Goal: Entertainment & Leisure: Consume media (video, audio)

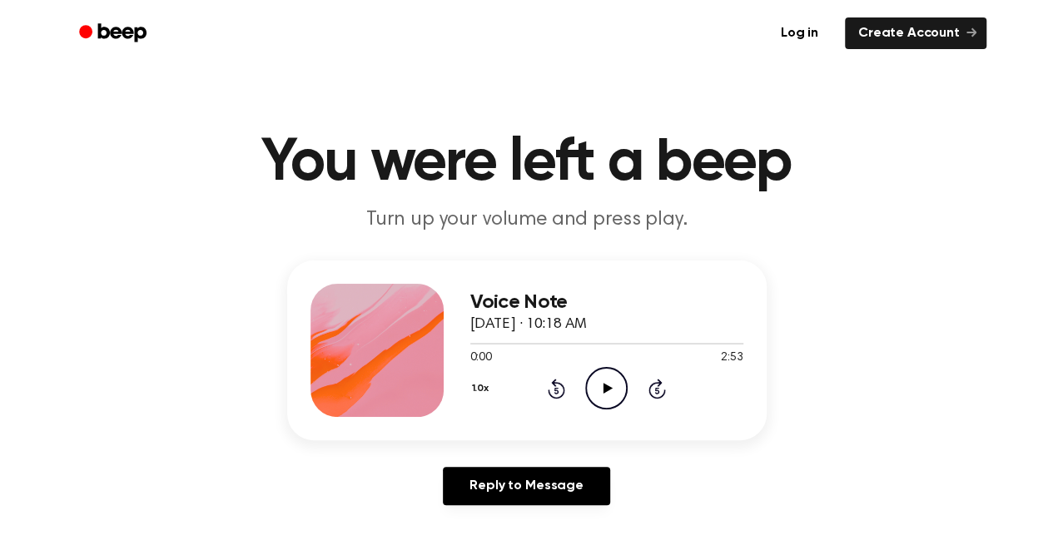
click at [594, 386] on icon "Play Audio" at bounding box center [606, 388] width 42 height 42
click at [722, 343] on div at bounding box center [606, 344] width 273 height 2
click at [619, 382] on icon "Play Audio" at bounding box center [606, 388] width 42 height 42
click at [611, 380] on icon "Pause Audio" at bounding box center [606, 388] width 42 height 42
click at [619, 390] on icon "Play Audio" at bounding box center [606, 388] width 42 height 42
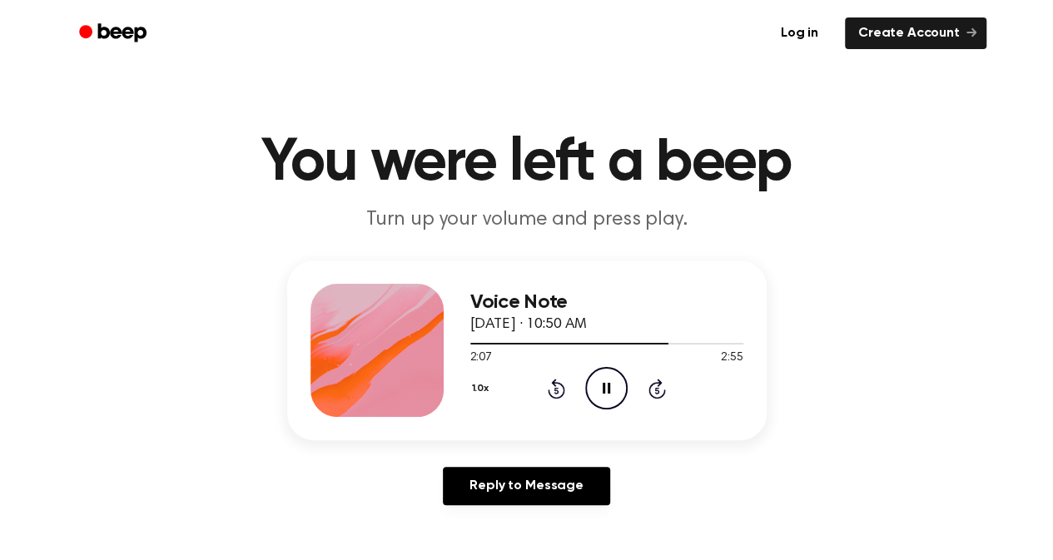
click at [618, 383] on icon "Pause Audio" at bounding box center [606, 388] width 42 height 42
click at [618, 383] on icon "Play Audio" at bounding box center [606, 388] width 42 height 42
click at [604, 393] on icon "Play Audio" at bounding box center [606, 388] width 42 height 42
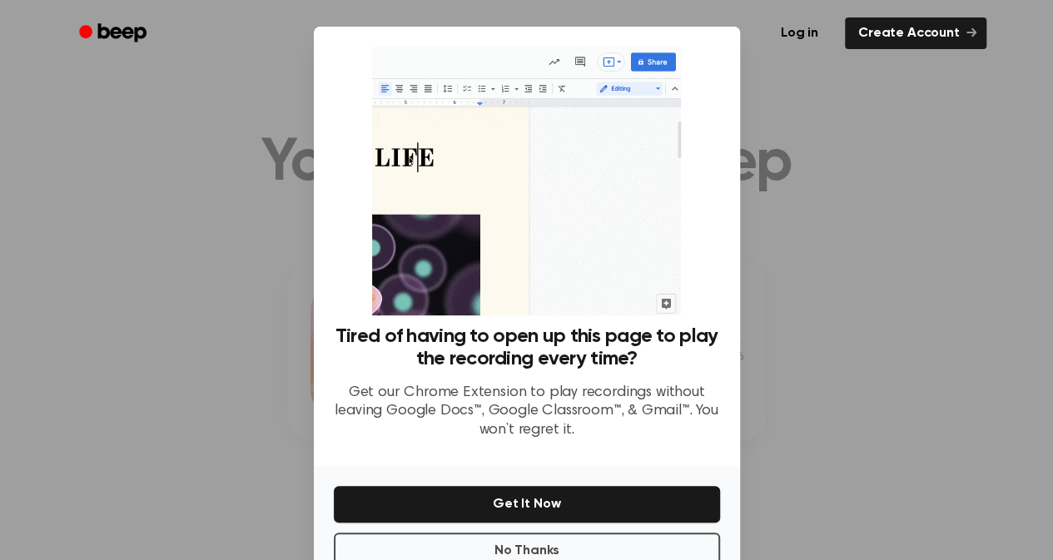
scroll to position [45, 0]
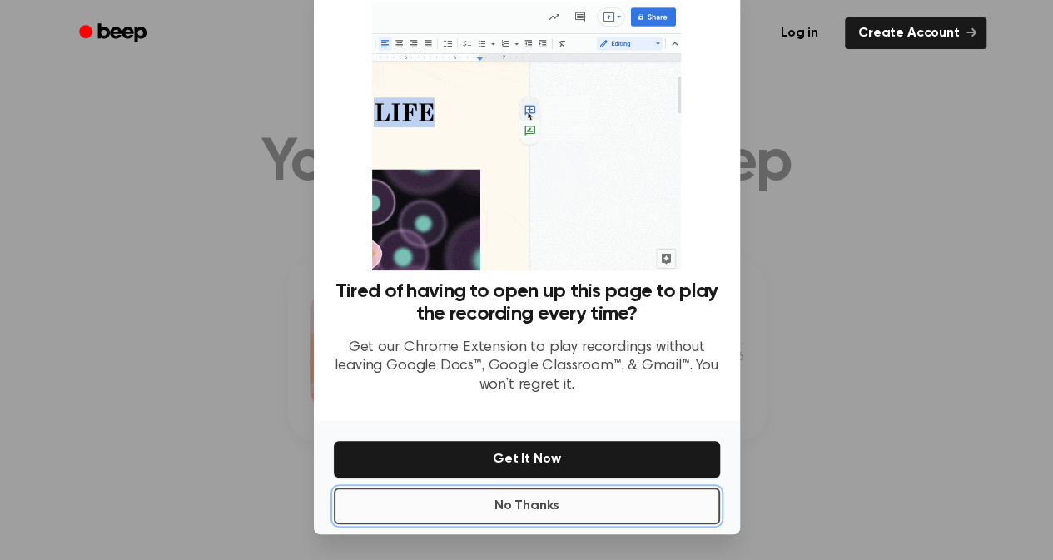
click at [627, 508] on button "No Thanks" at bounding box center [527, 506] width 386 height 37
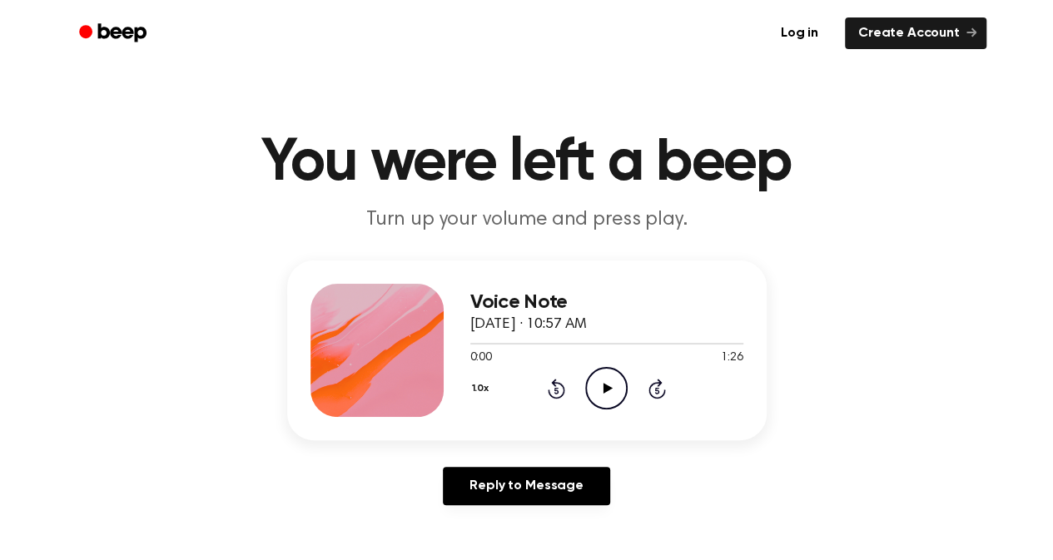
click at [609, 397] on icon "Play Audio" at bounding box center [606, 388] width 42 height 42
